Goal: Check status: Check status

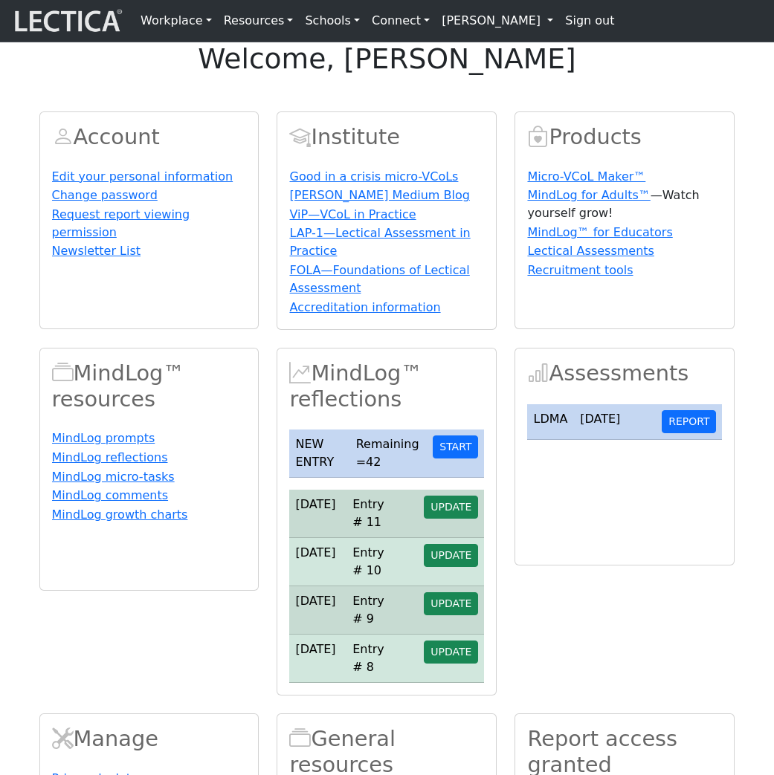
click at [301, 76] on div "welcome, [PERSON_NAME]" at bounding box center [387, 58] width 774 height 33
click at [450, 513] on span "UPDATE" at bounding box center [450, 507] width 41 height 12
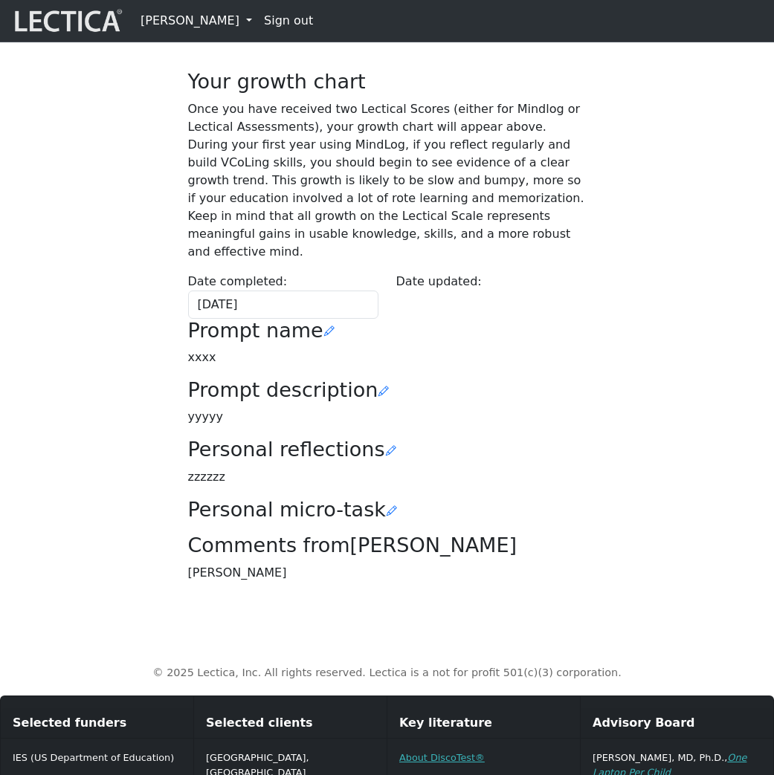
scroll to position [349, 0]
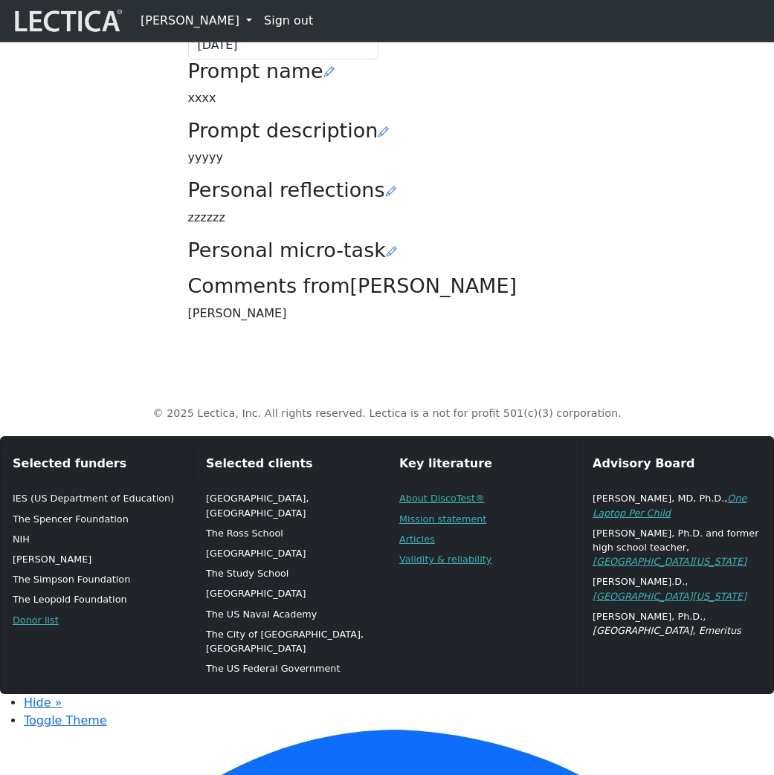
click at [83, 334] on div "Your growth chart Once you have received two Lectical Scores (either for Mindlo…" at bounding box center [386, 55] width 713 height 560
click at [91, 250] on div "Your growth chart Once you have received two Lectical Scores (either for Mindlo…" at bounding box center [386, 55] width 713 height 560
click at [158, 65] on div "Your growth chart Once you have received two Lectical Scores (either for Mindlo…" at bounding box center [386, 55] width 713 height 560
click at [122, 158] on div "Your growth chart Once you have received two Lectical Scores (either for Mindlo…" at bounding box center [386, 55] width 713 height 560
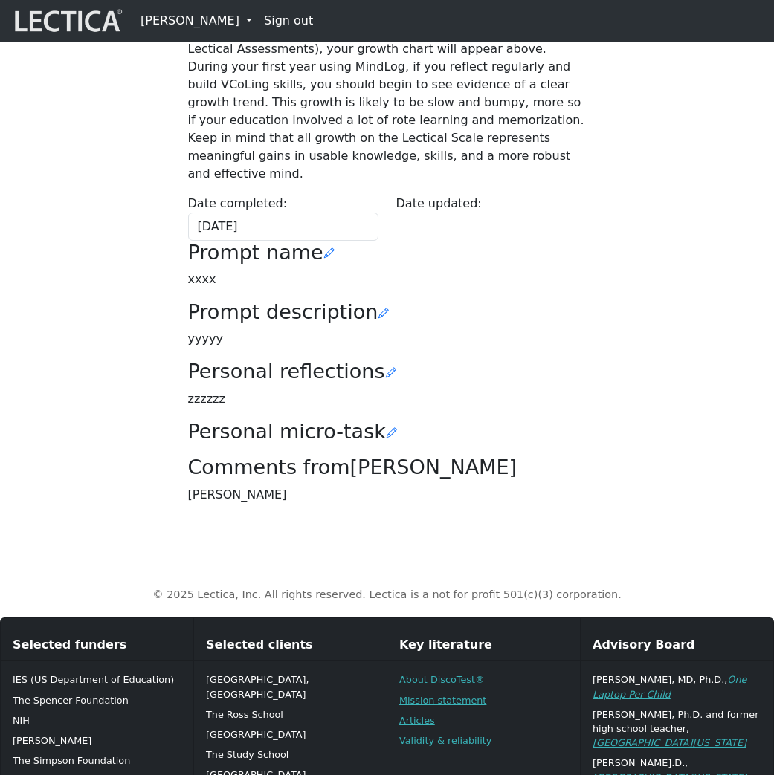
scroll to position [159, 0]
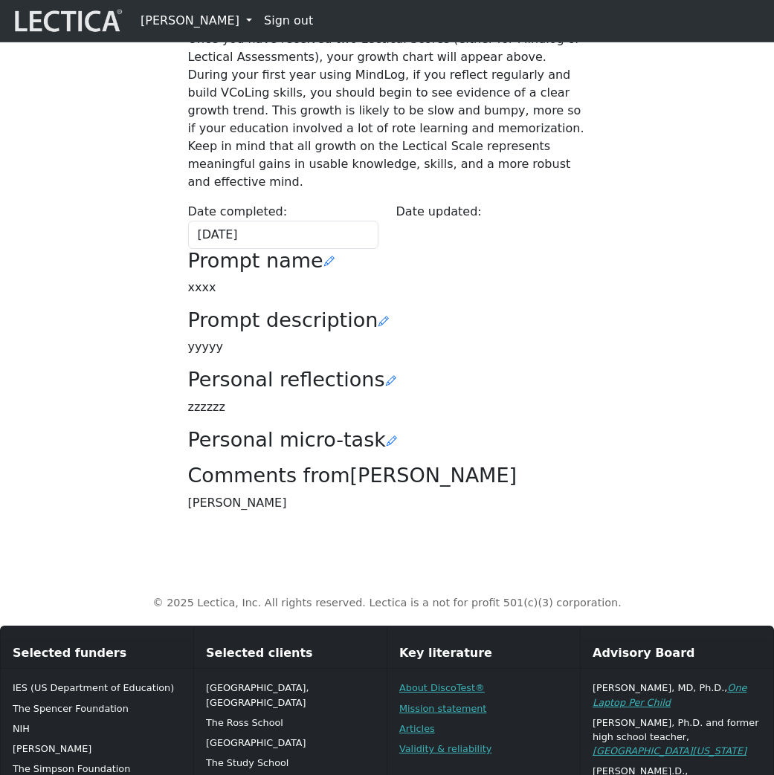
click at [213, 30] on link "[PERSON_NAME]" at bounding box center [196, 21] width 123 height 30
click at [205, 90] on link "Stop impersonate" at bounding box center [210, 83] width 123 height 18
